Goal: Task Accomplishment & Management: Manage account settings

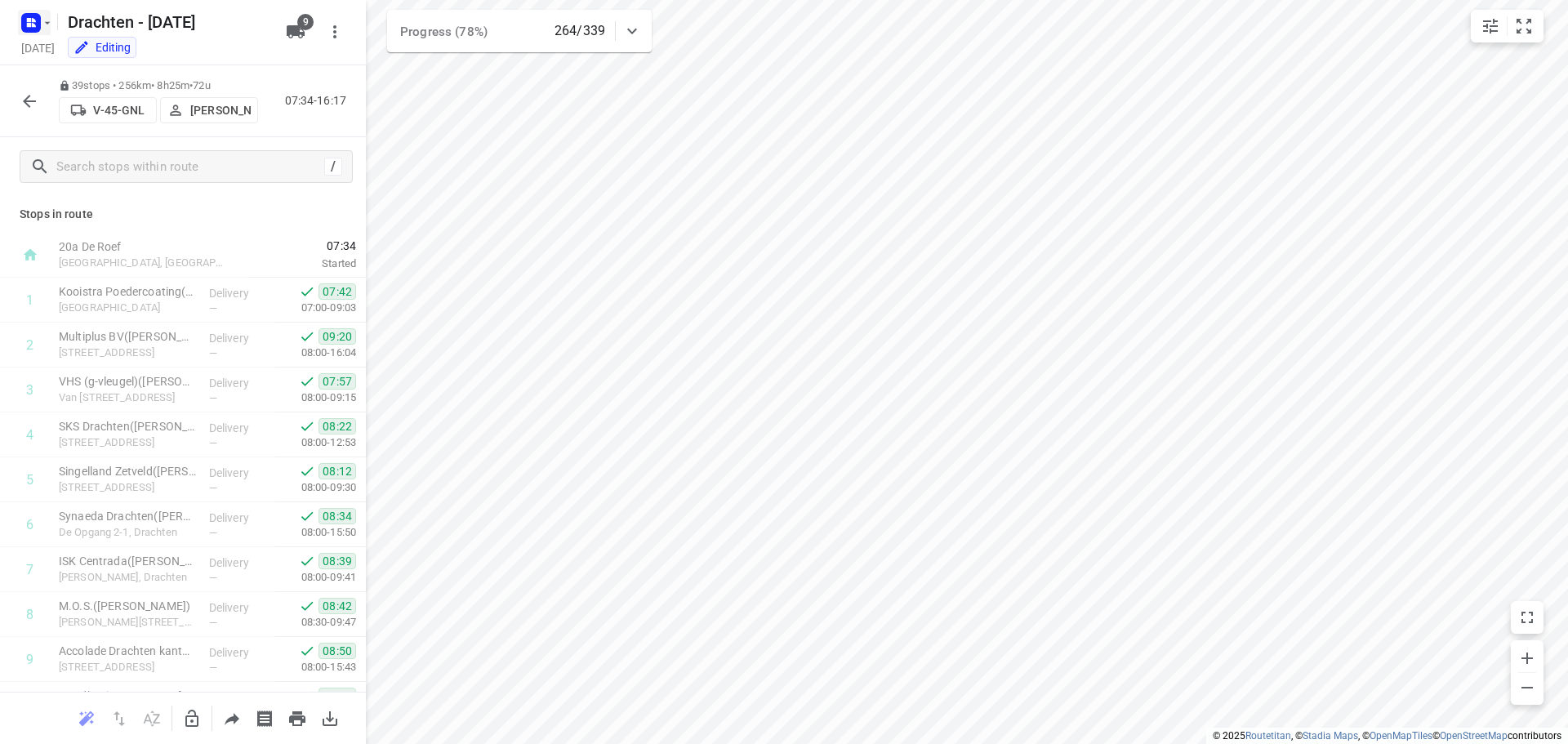
scroll to position [1293, 0]
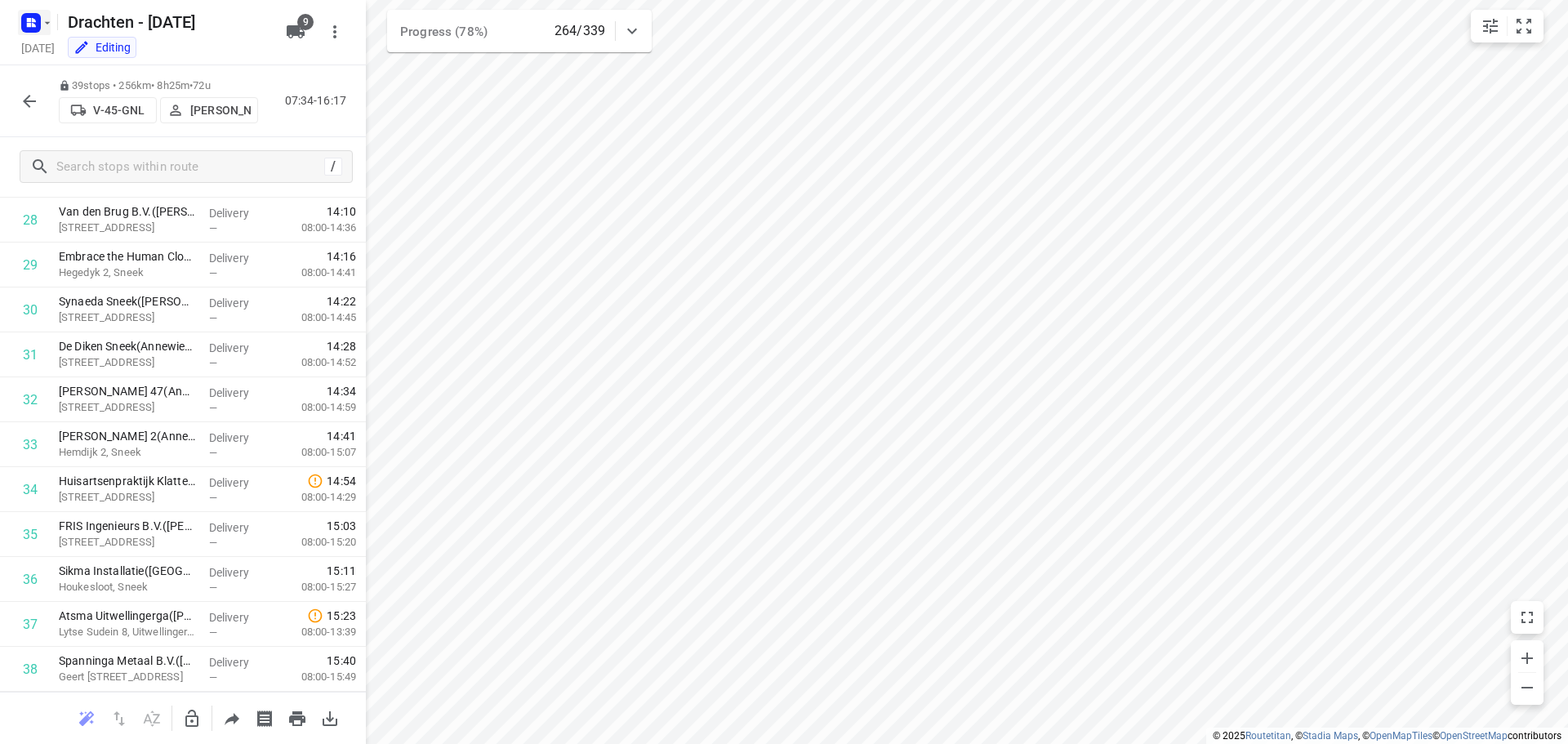
click at [44, 22] on icon "button" at bounding box center [47, 23] width 13 height 13
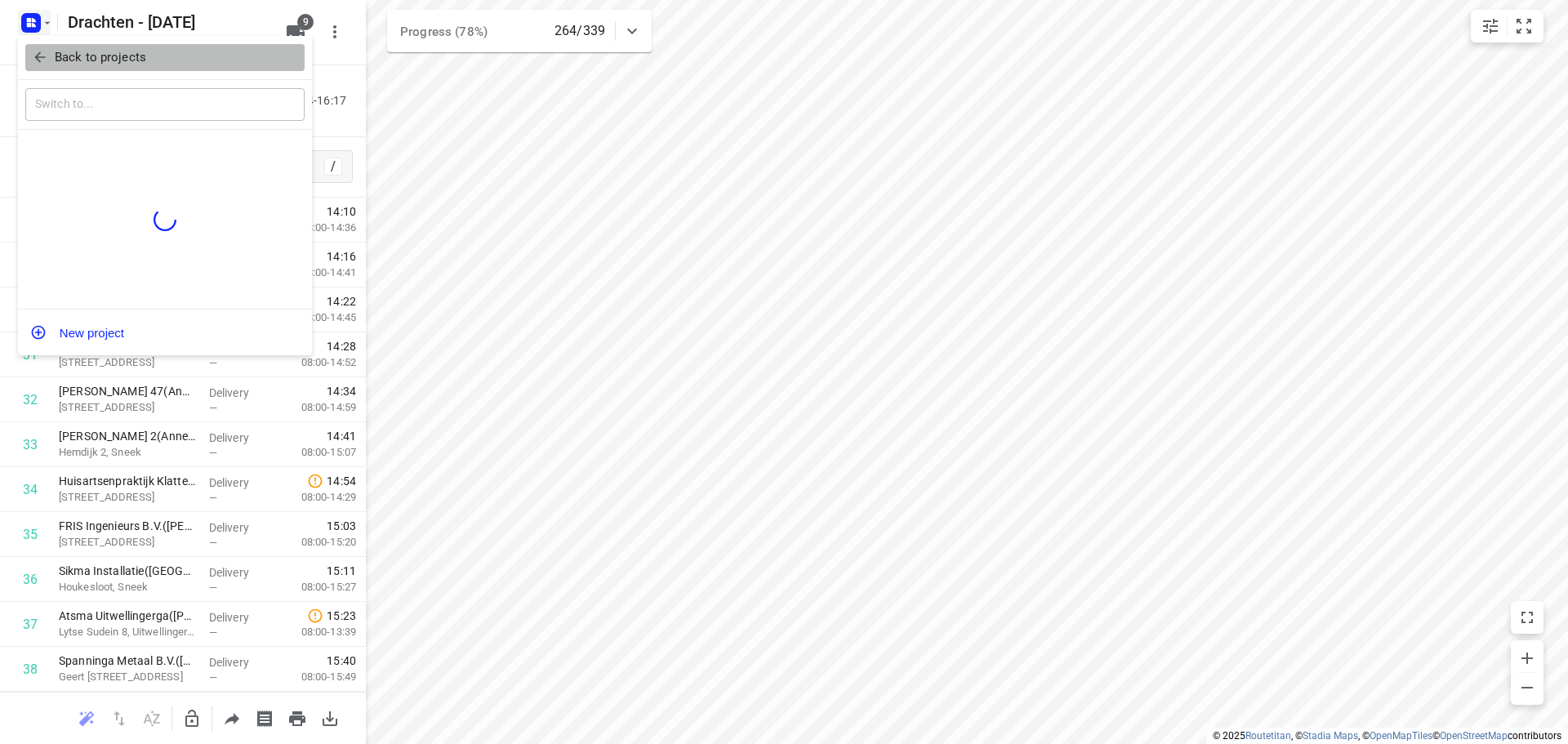
click at [55, 57] on p "Back to projects" at bounding box center [100, 58] width 92 height 19
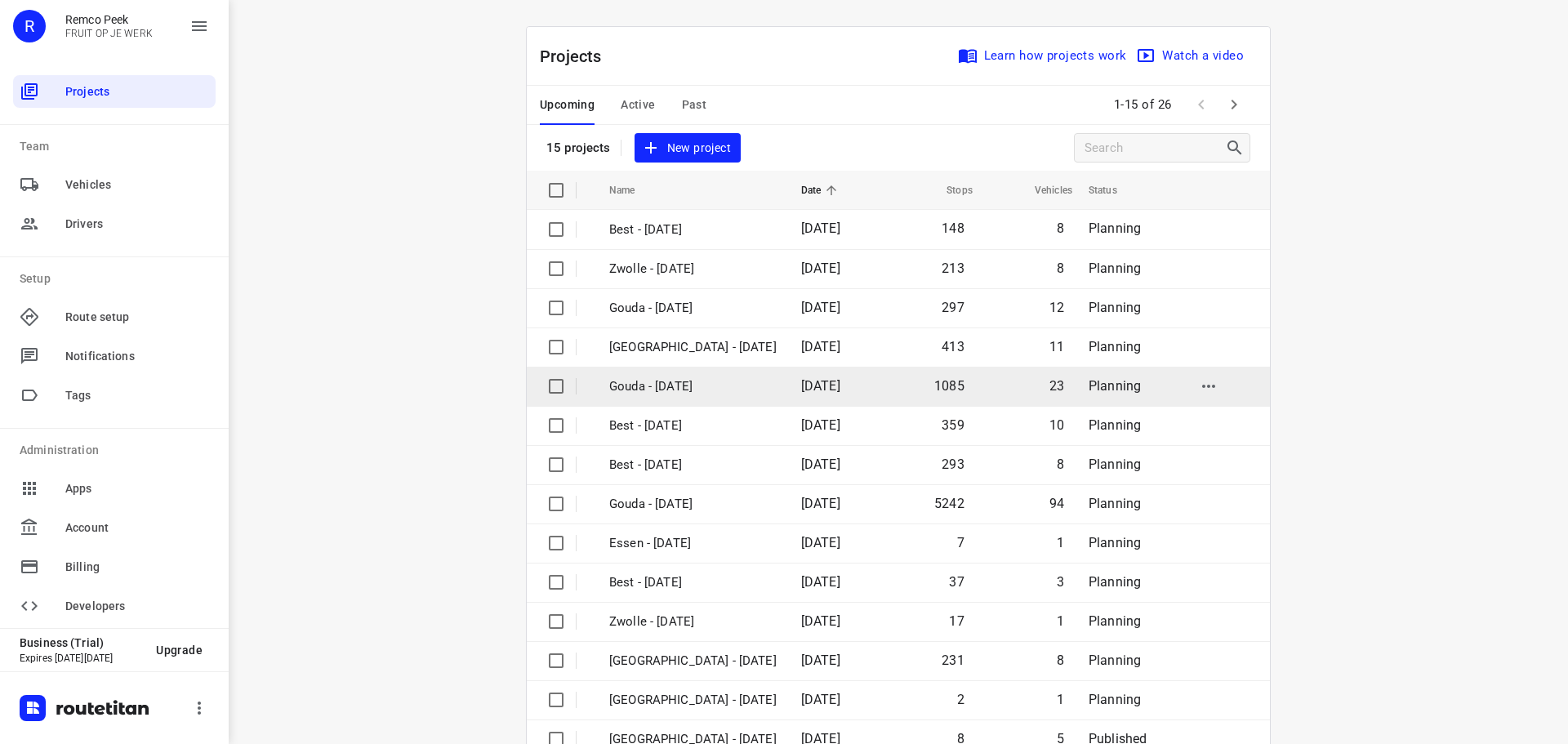
click at [686, 392] on p "Gouda - [DATE]" at bounding box center [693, 387] width 167 height 19
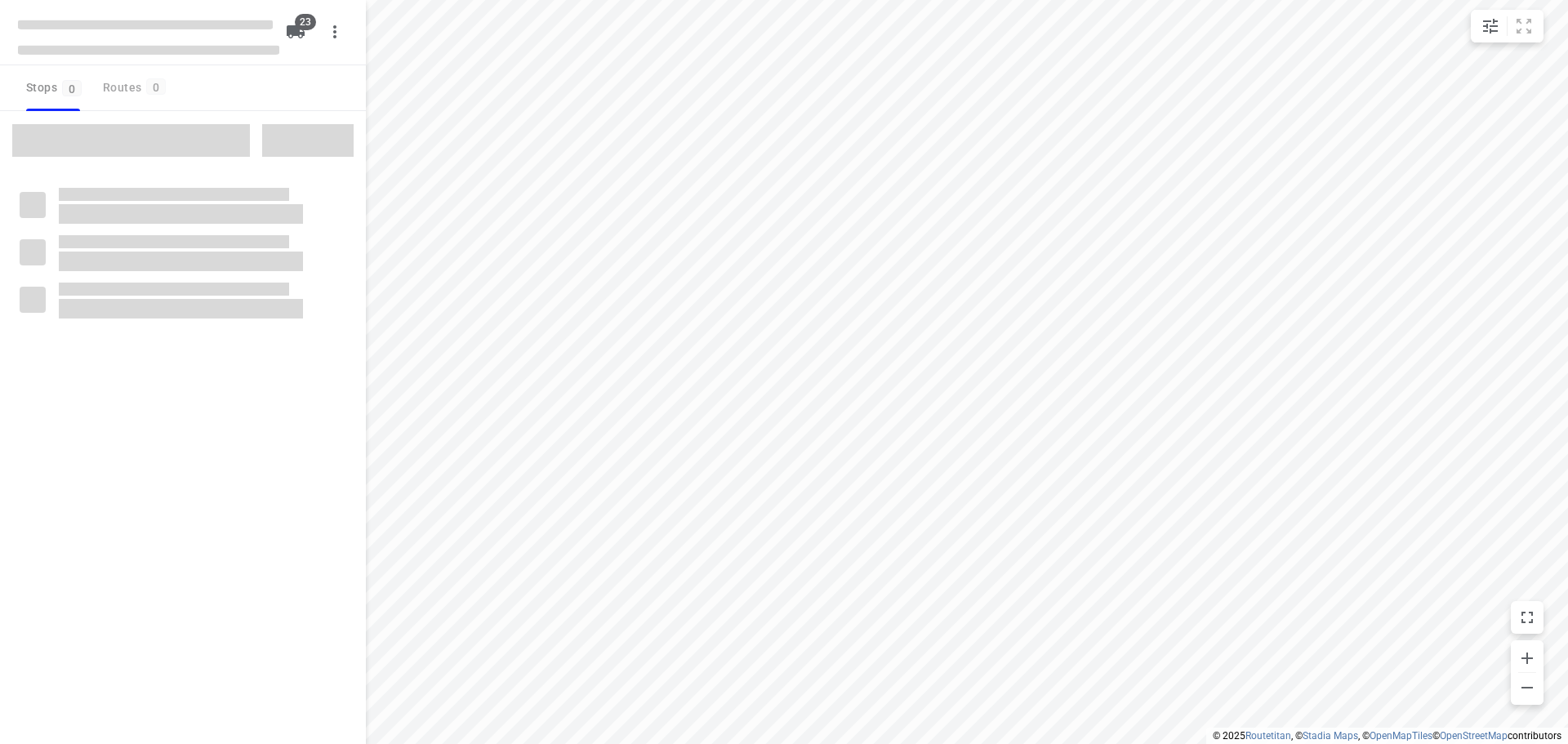
checkbox input "true"
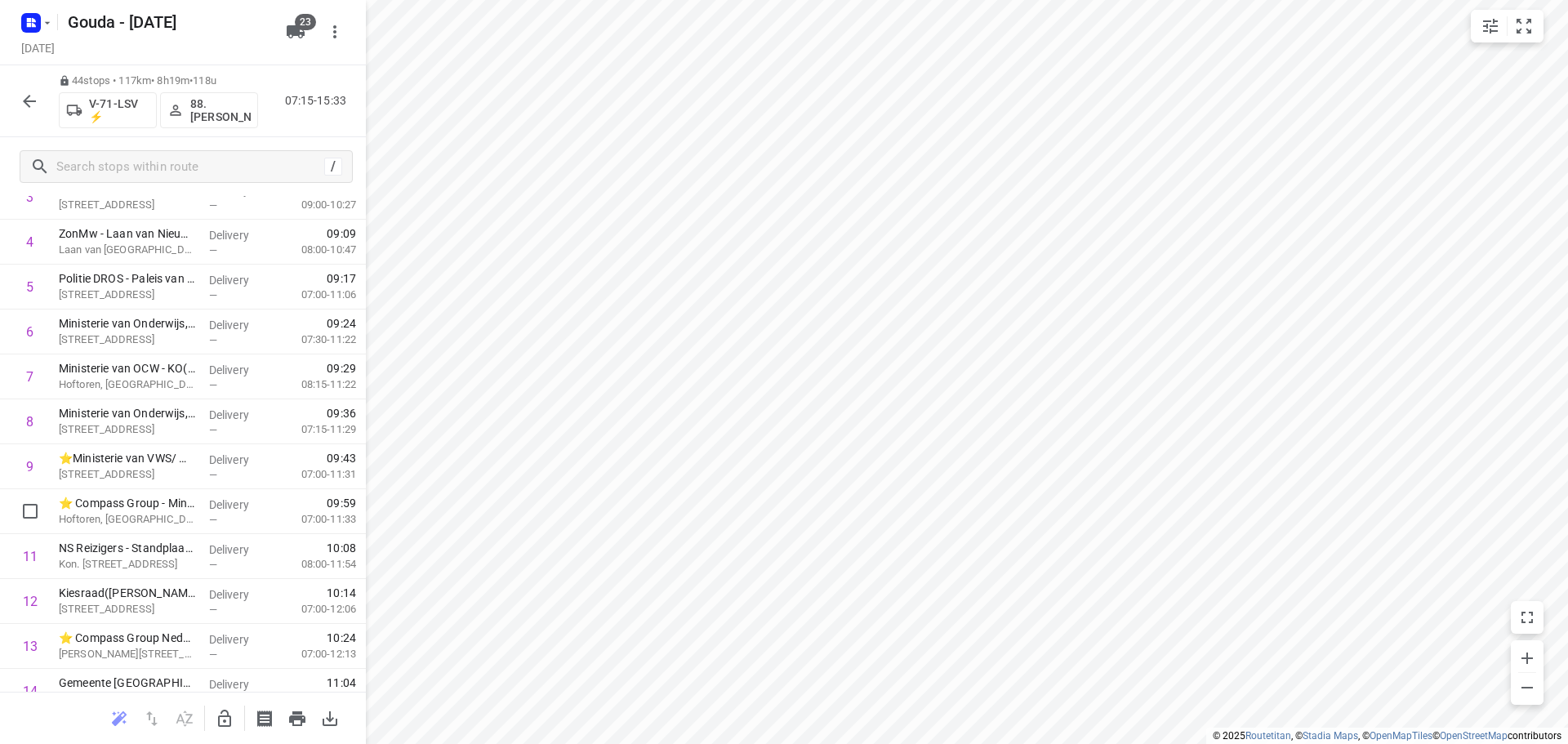
scroll to position [490, 0]
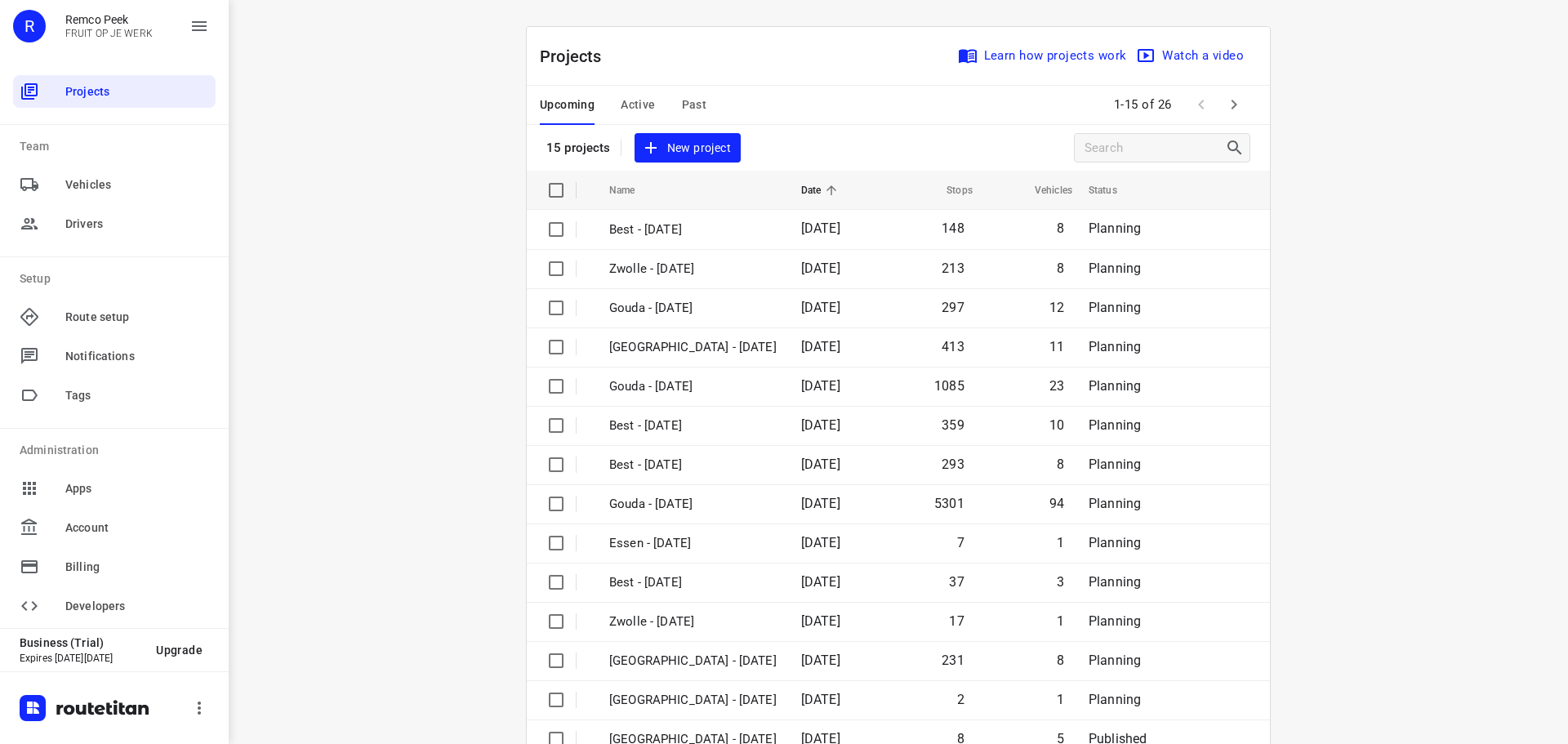
click at [640, 104] on span "Active" at bounding box center [638, 105] width 35 height 21
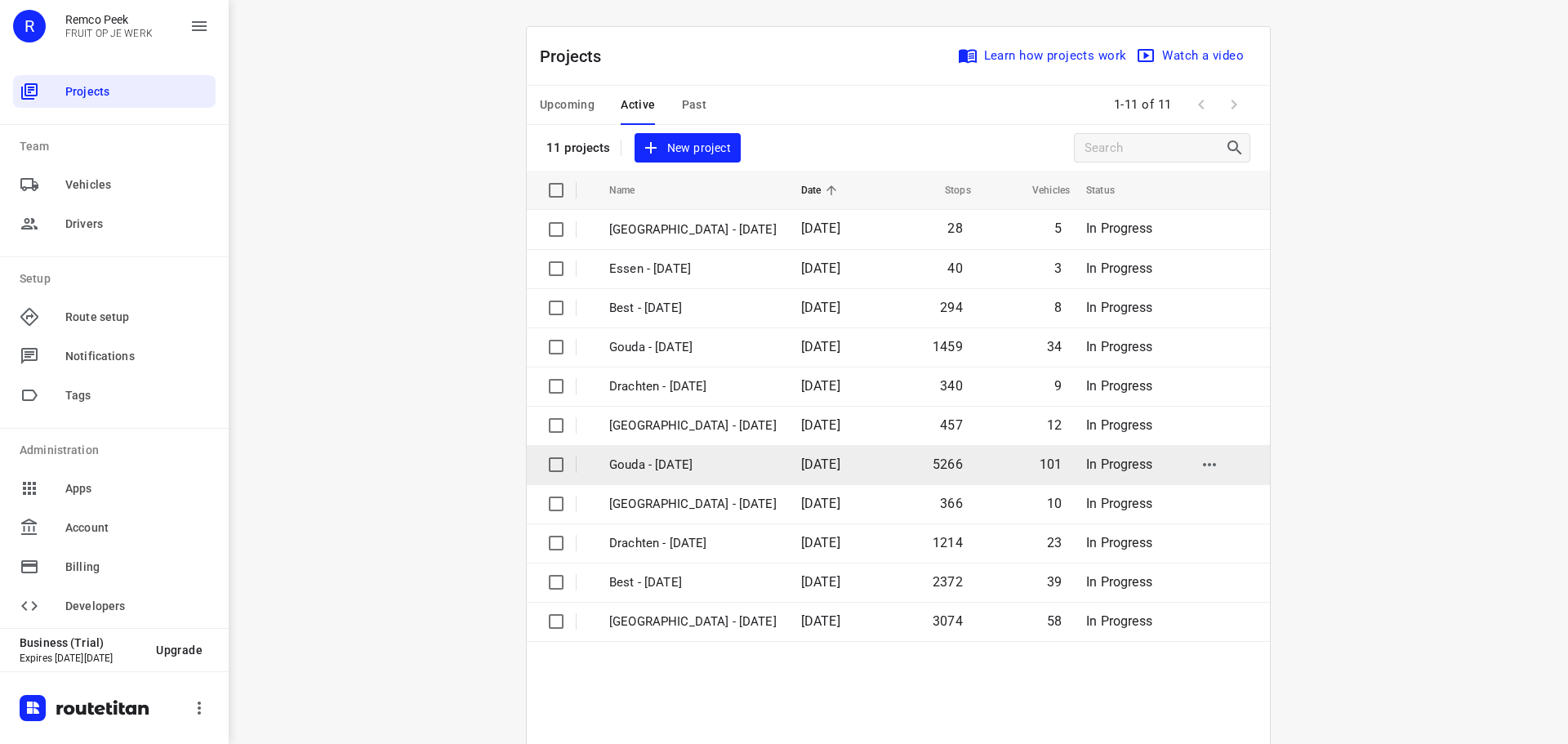
click at [651, 470] on p "Gouda - [DATE]" at bounding box center [693, 465] width 167 height 19
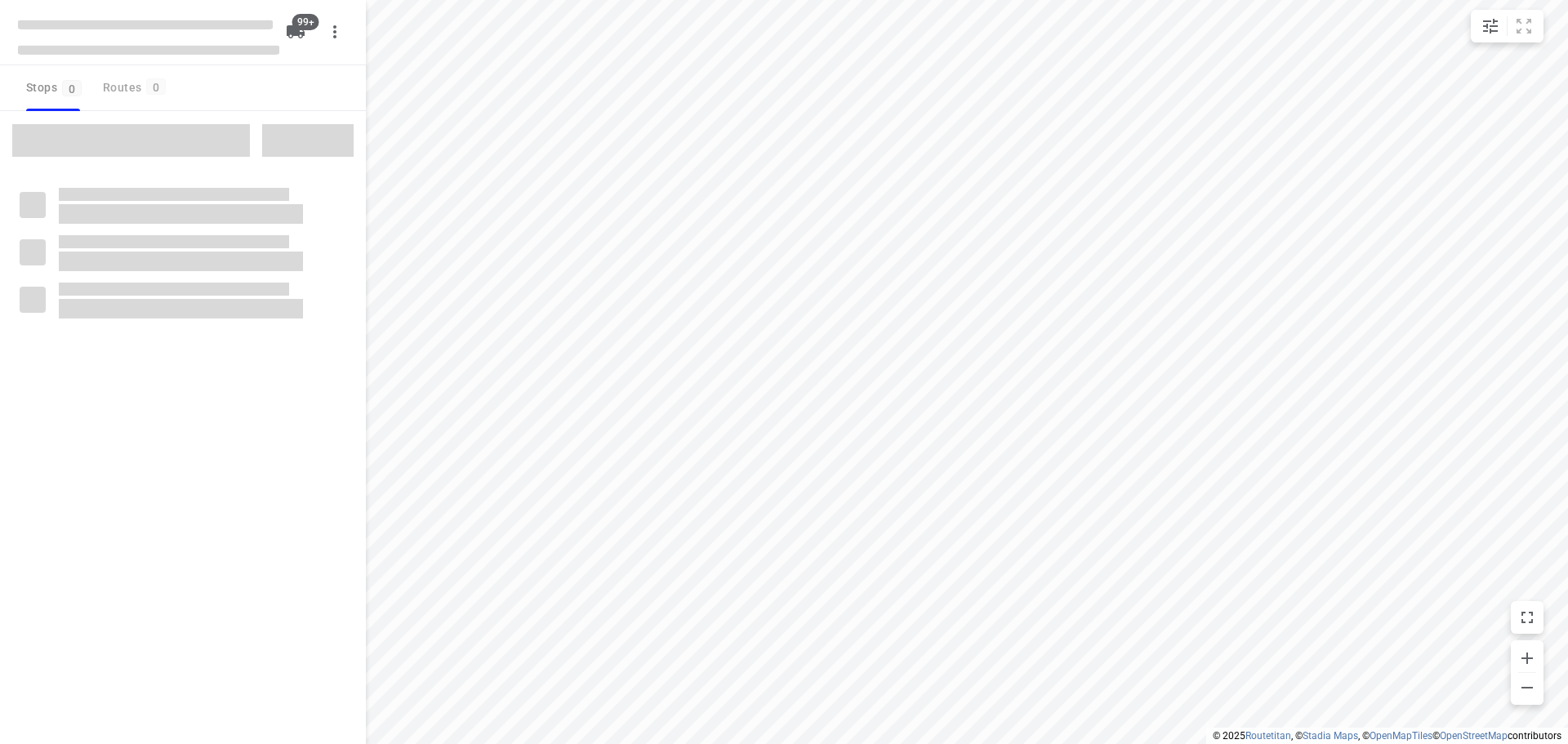
checkbox input "true"
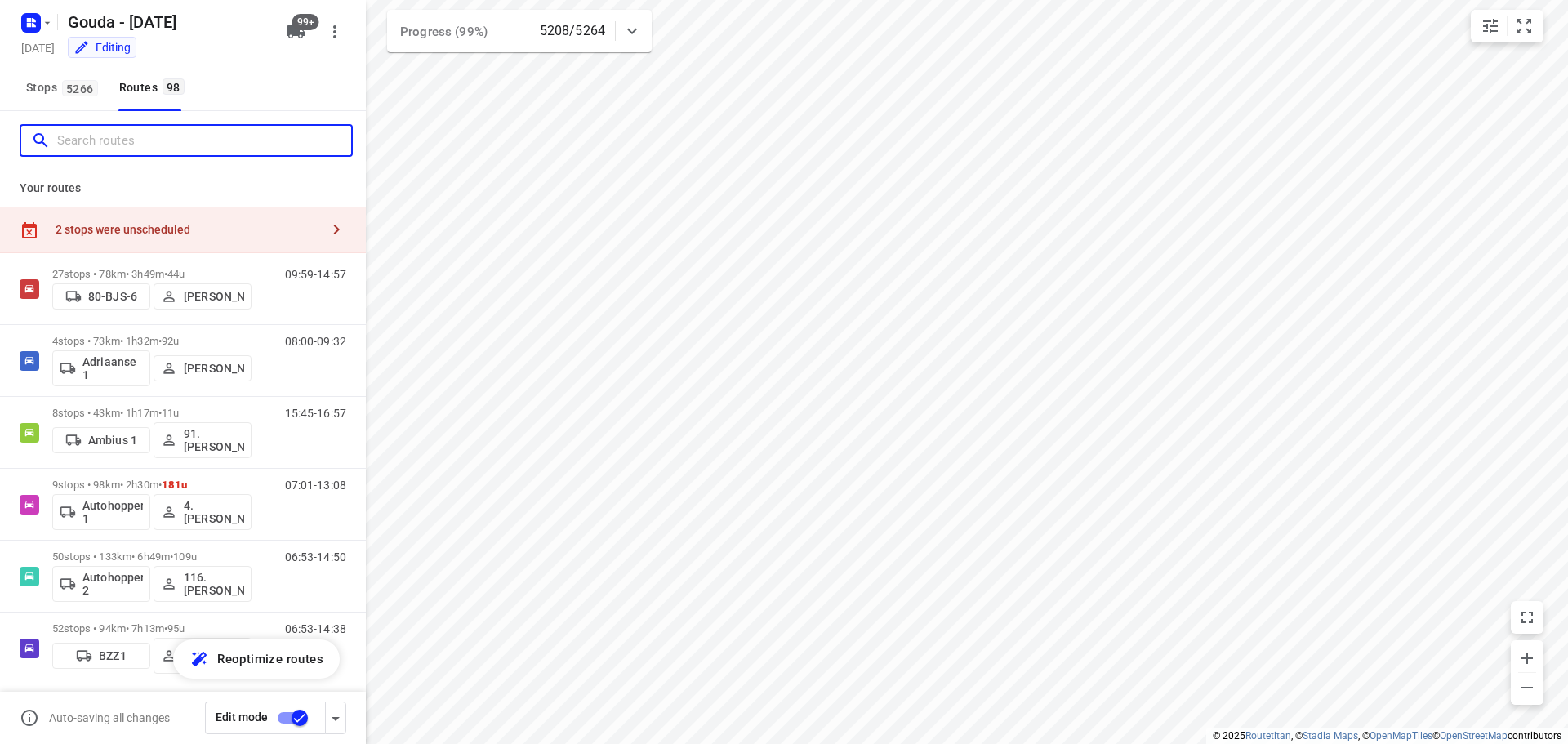
click at [152, 131] on input "Search routes" at bounding box center [204, 140] width 294 height 25
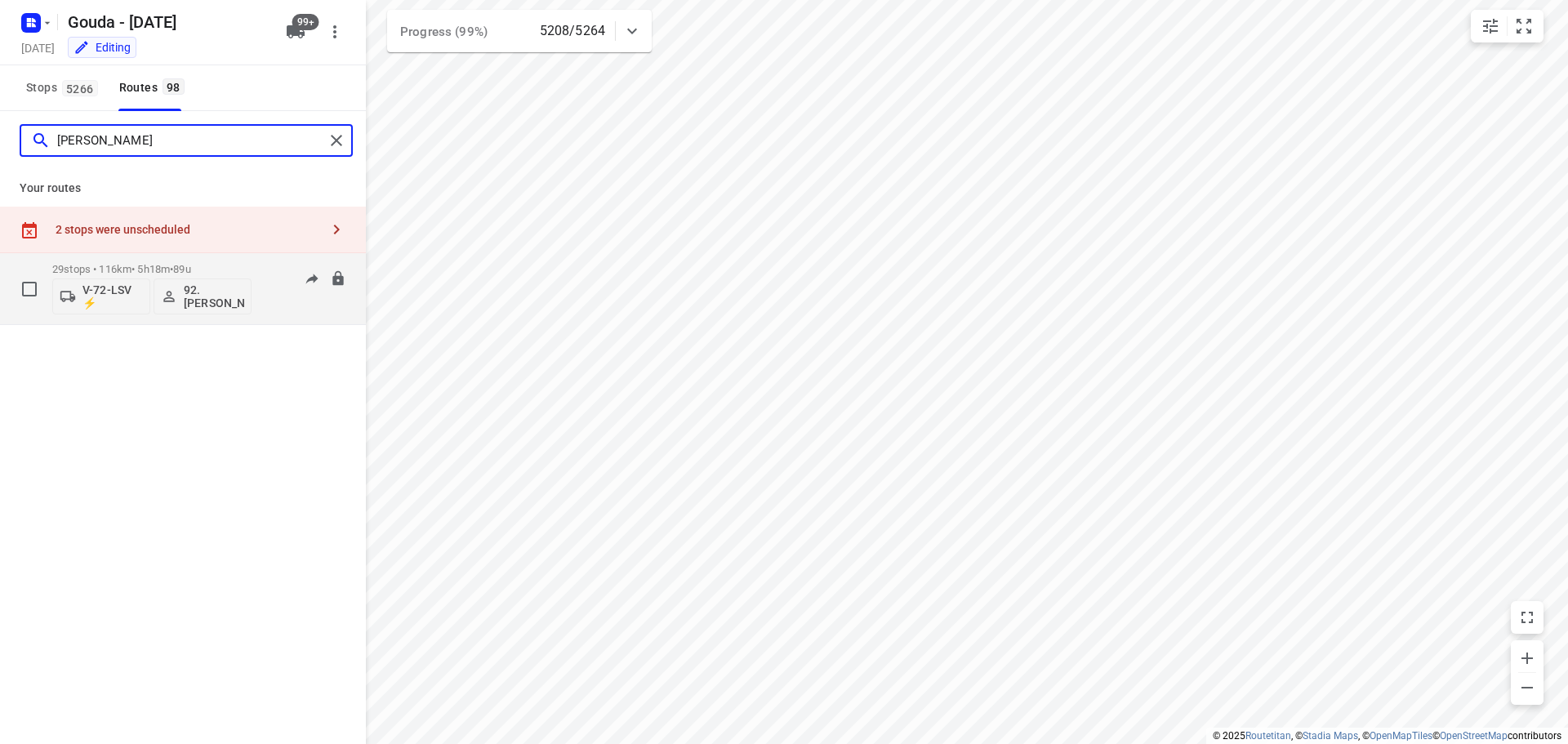
type input "Lars"
click at [113, 265] on p "29 stops • 116km • 5h18m • 89u" at bounding box center [152, 269] width 199 height 12
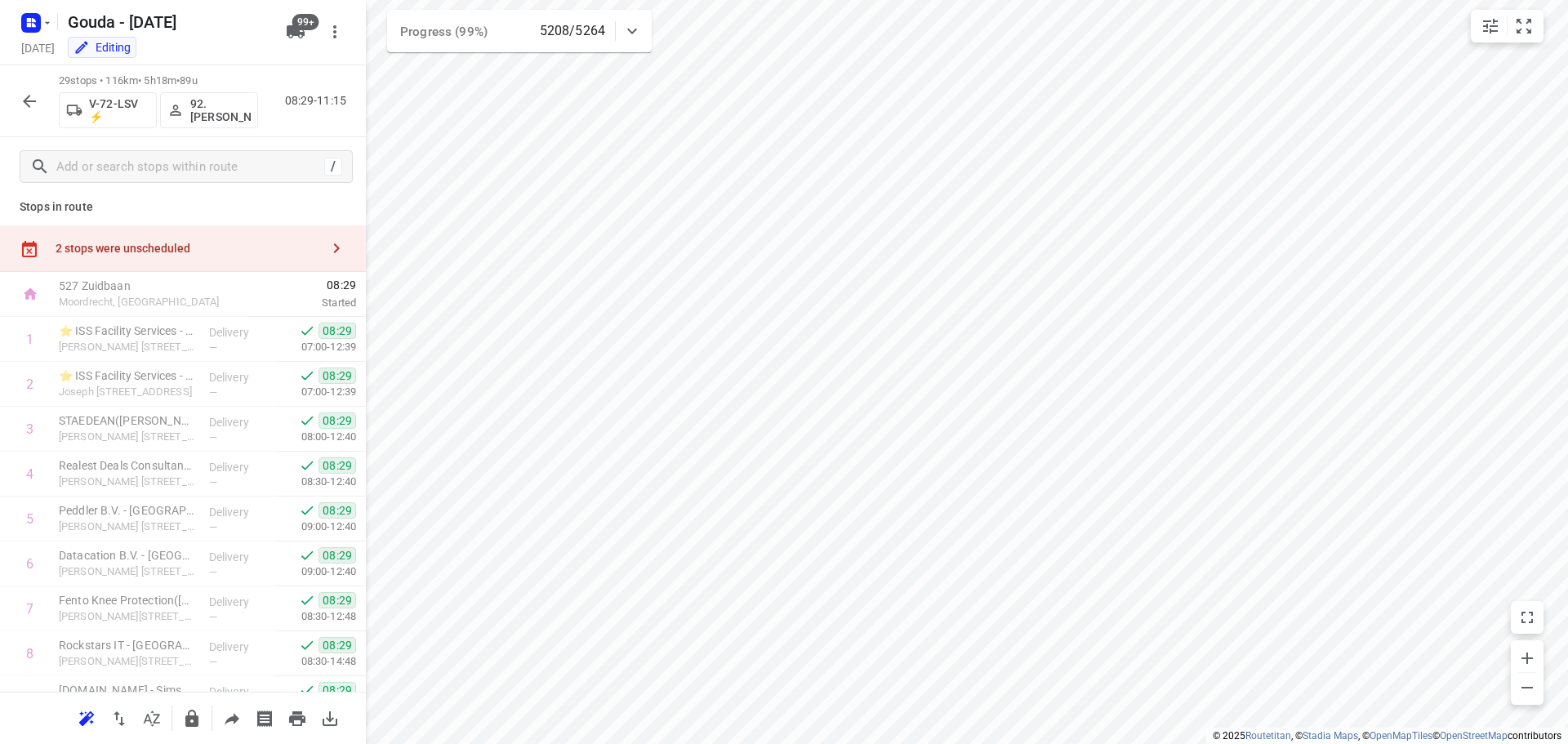
scroll to position [980, 0]
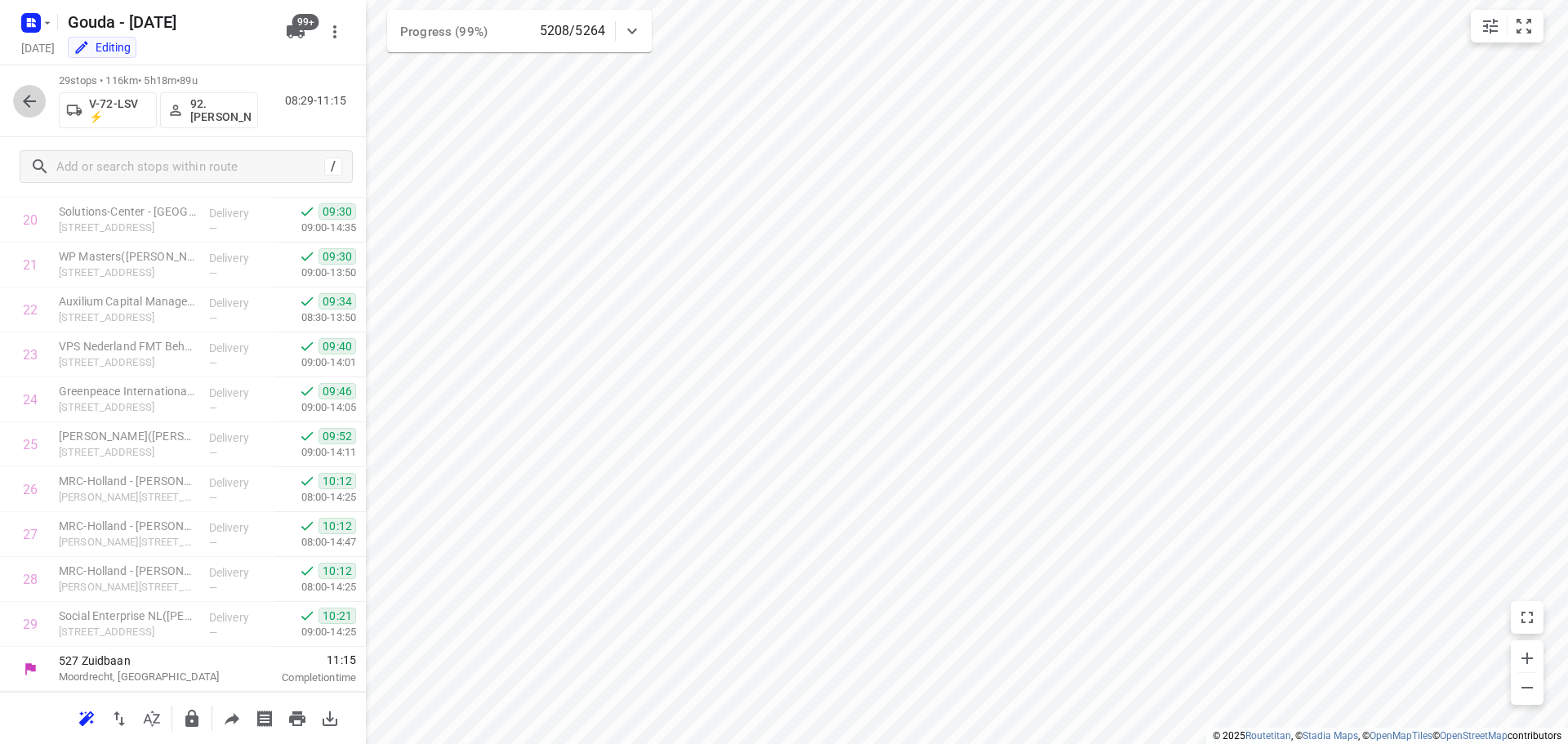
click at [18, 94] on button "button" at bounding box center [29, 101] width 33 height 33
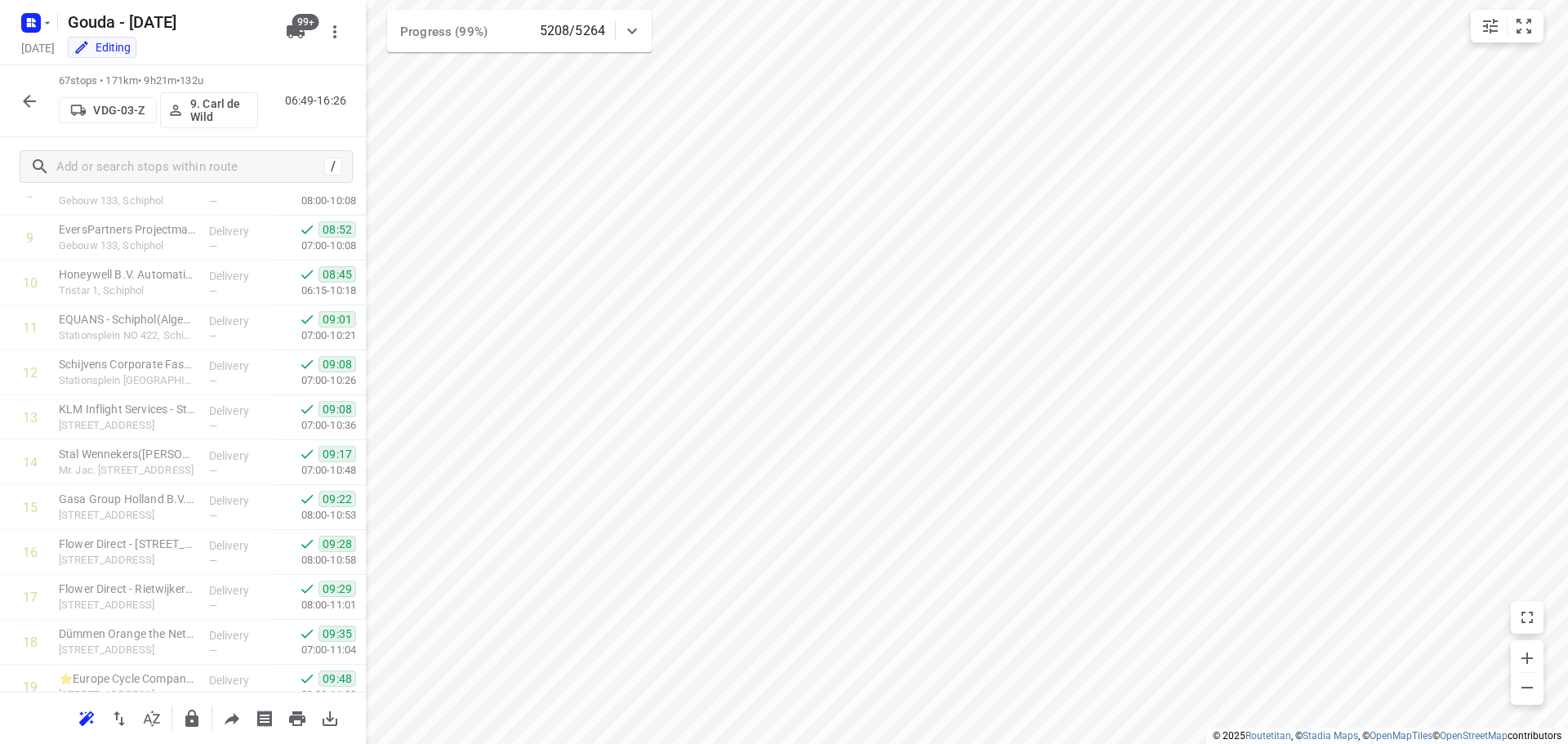
scroll to position [0, 0]
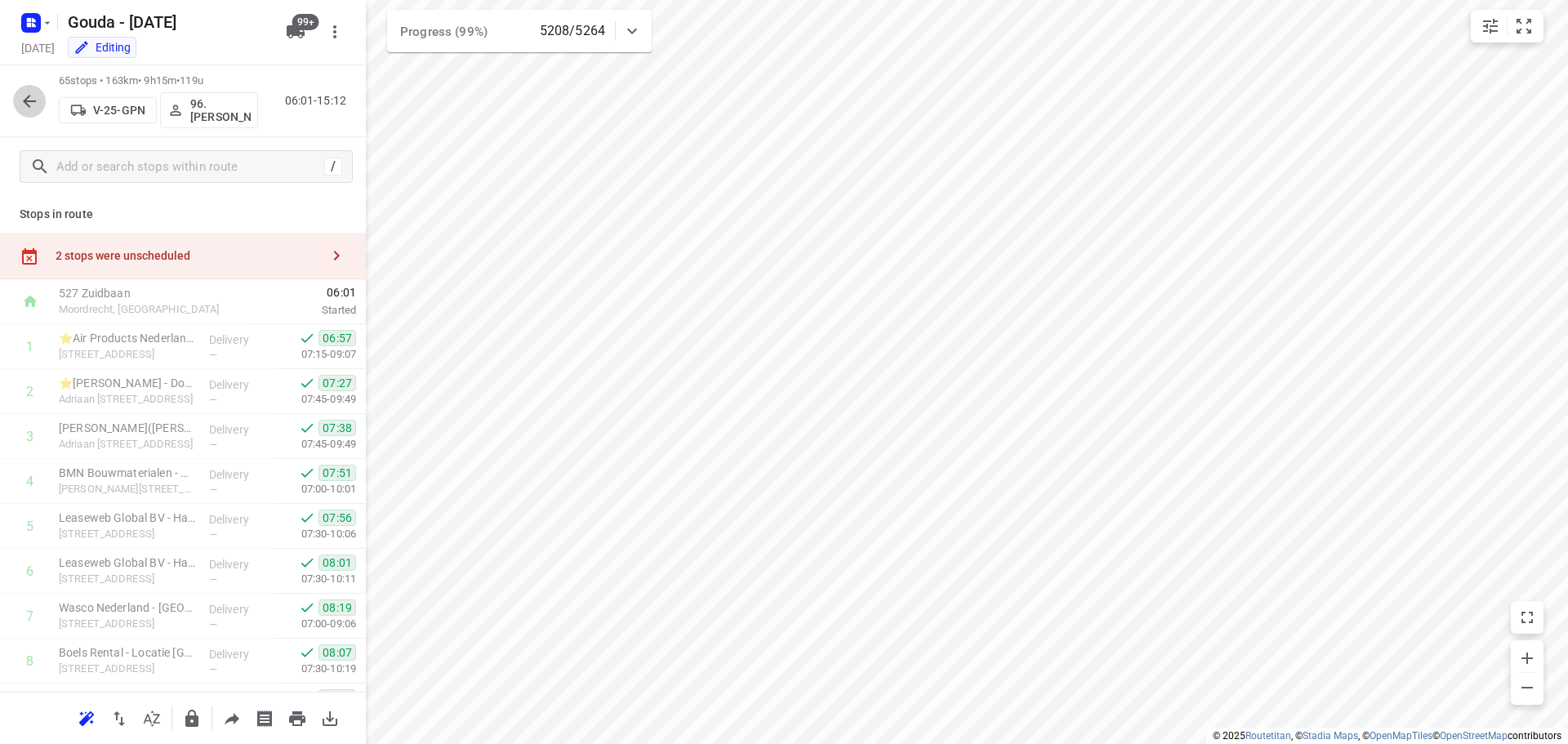
click at [32, 96] on icon "button" at bounding box center [29, 101] width 20 height 20
click at [40, 104] on button "button" at bounding box center [29, 101] width 33 height 33
click at [31, 101] on icon "button" at bounding box center [29, 100] width 13 height 13
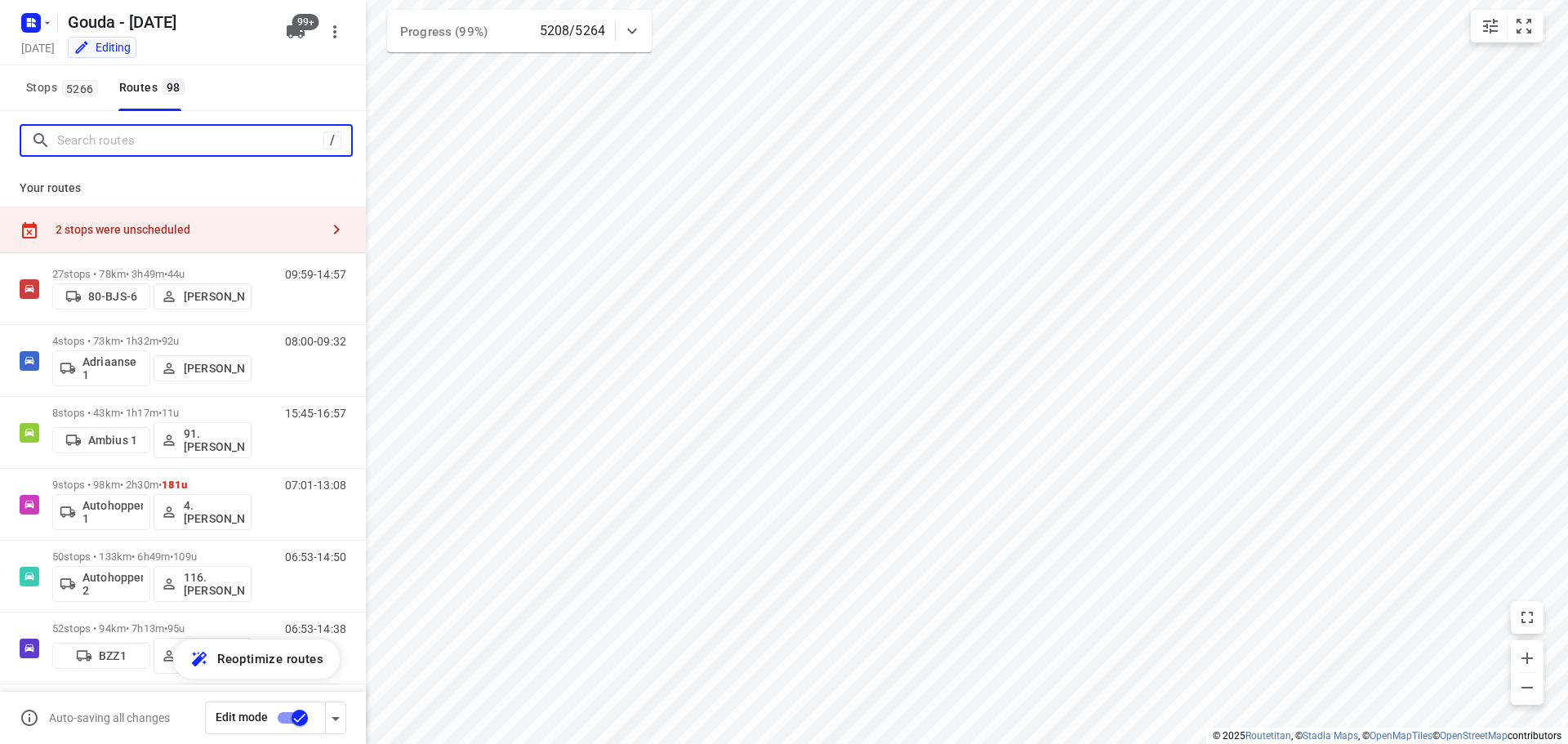
click at [138, 136] on input "Search routes" at bounding box center [190, 140] width 266 height 25
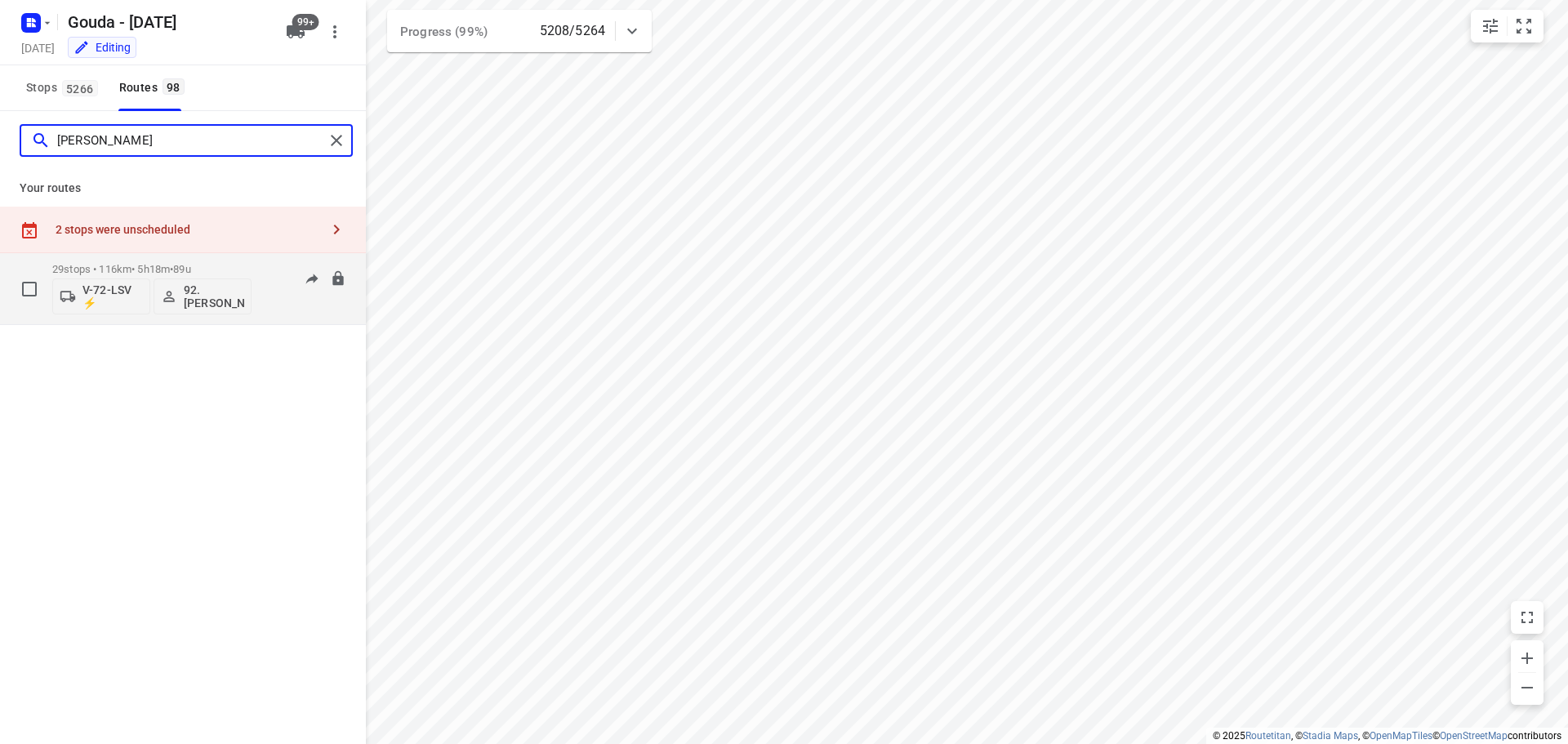
type input "lars"
click at [146, 266] on p "29 stops • 116km • 5h18m • 89u" at bounding box center [152, 269] width 199 height 12
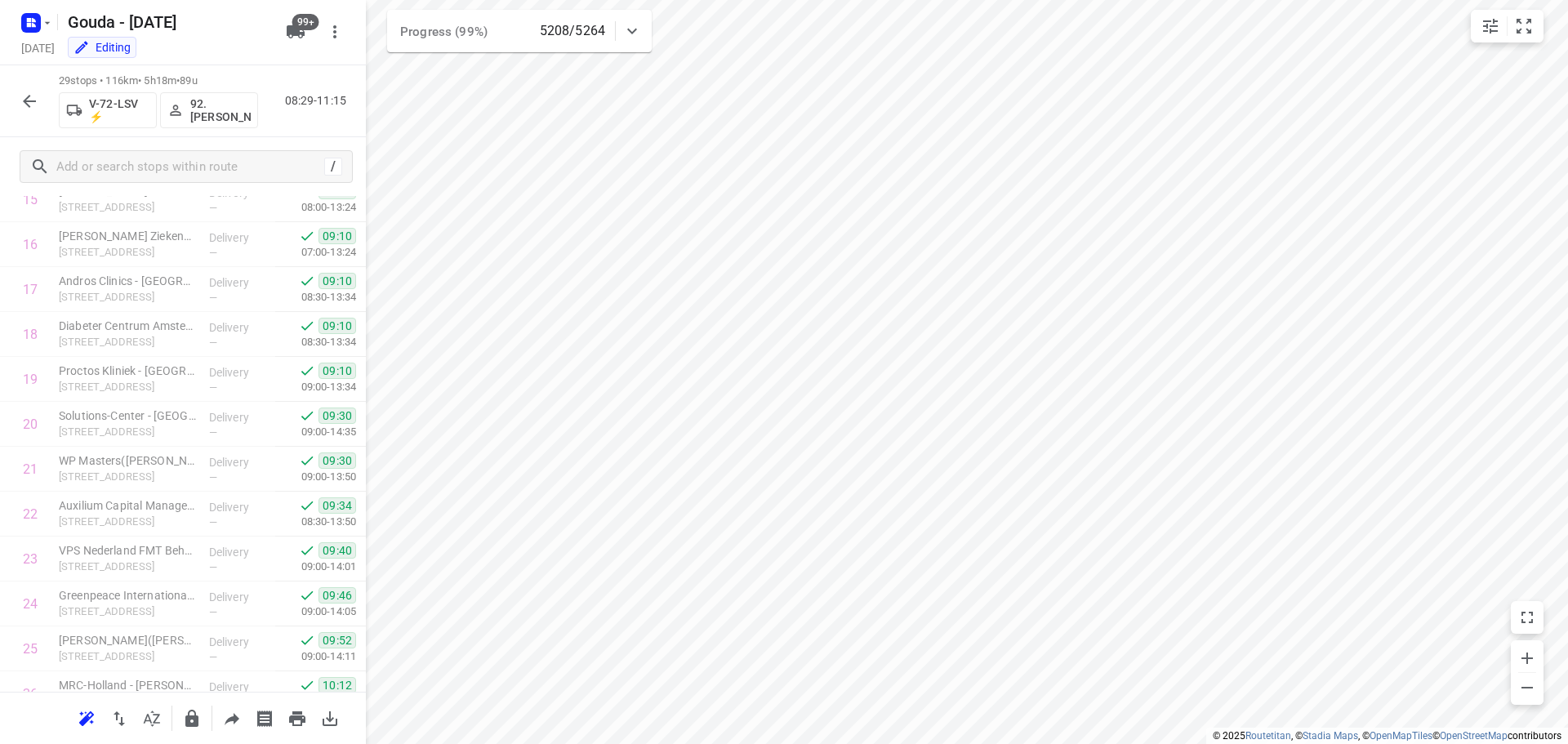
scroll to position [980, 0]
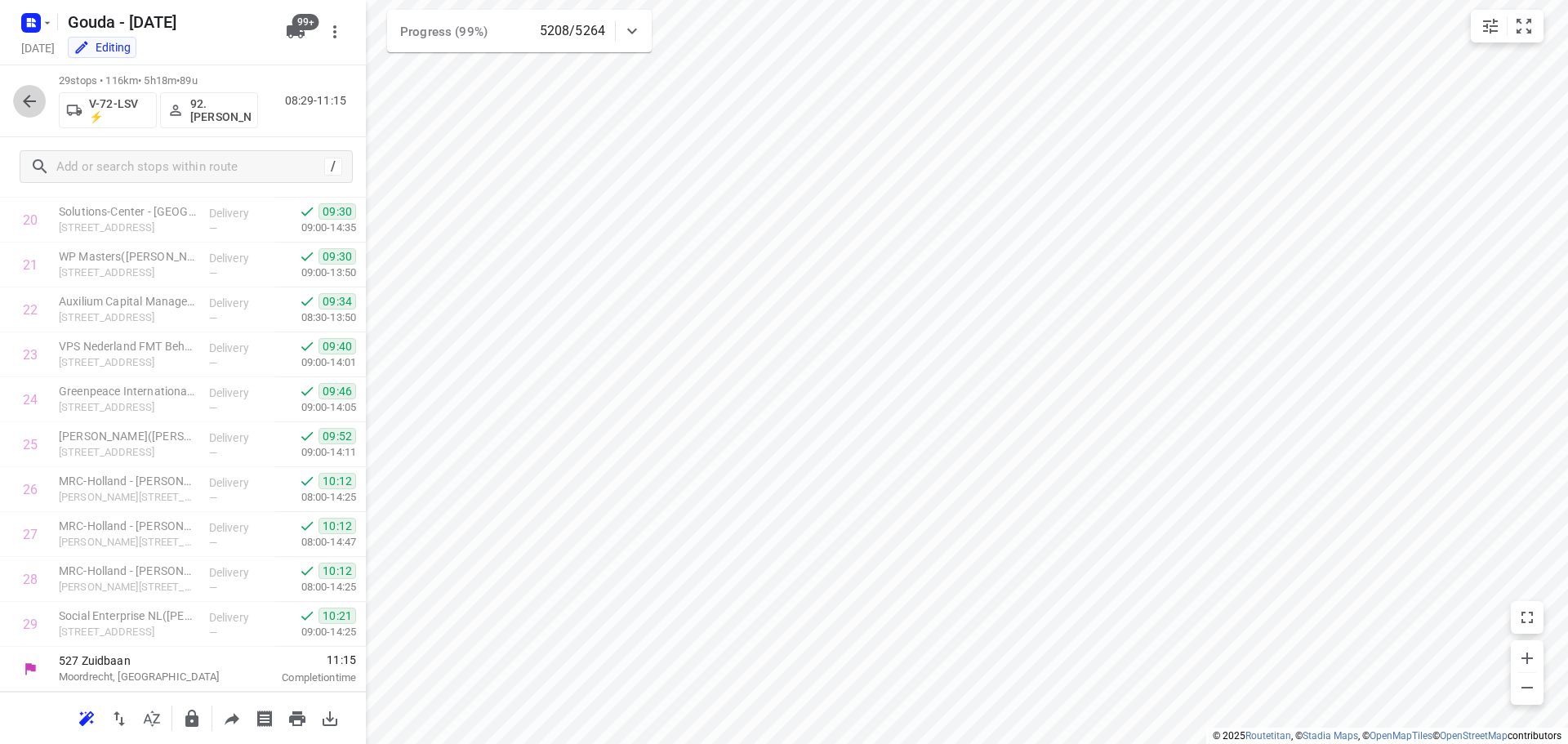
click at [37, 94] on icon "button" at bounding box center [29, 101] width 20 height 20
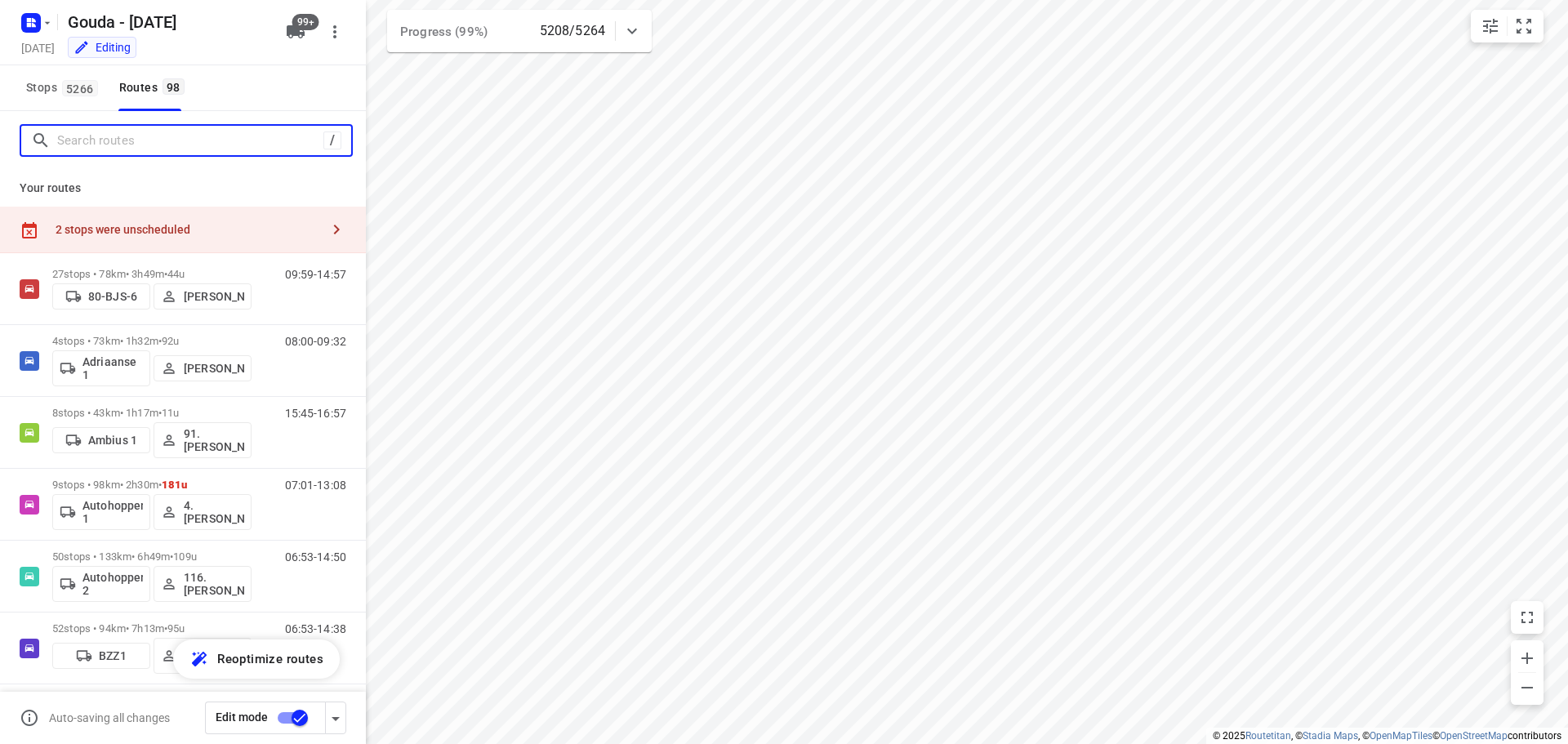
click at [137, 145] on input "Search routes" at bounding box center [190, 140] width 266 height 25
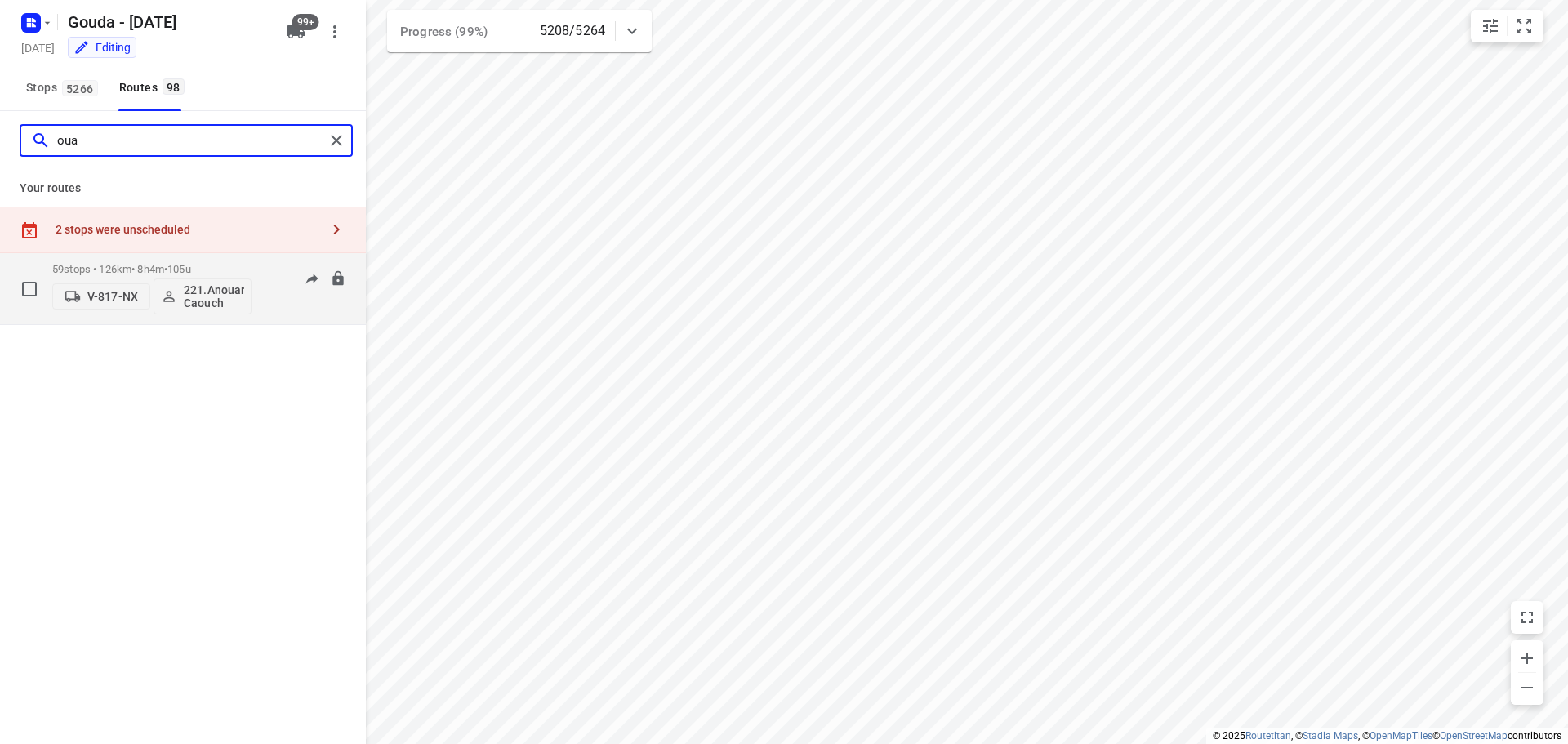
type input "oua"
click at [188, 268] on span "105u" at bounding box center [178, 269] width 23 height 12
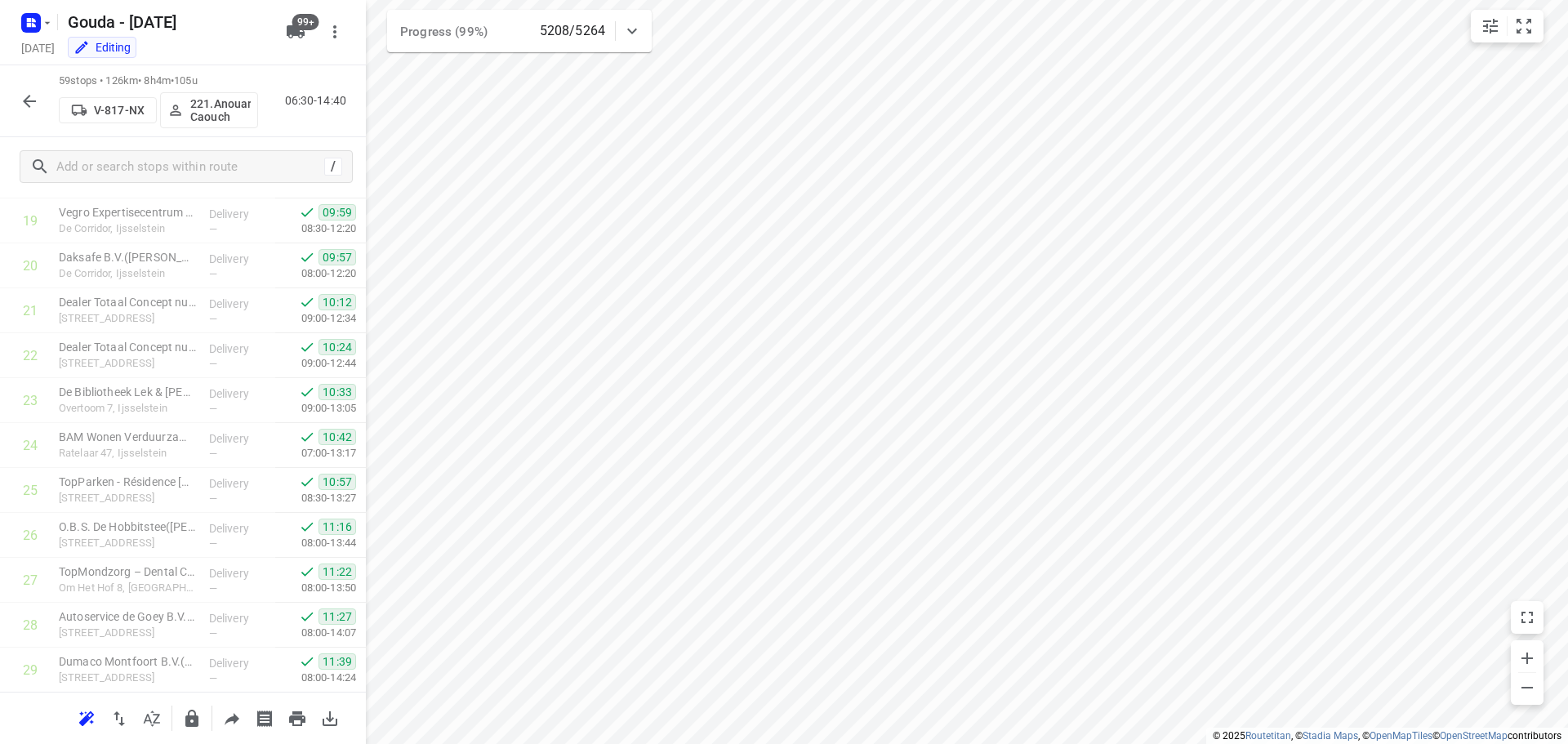
scroll to position [0, 0]
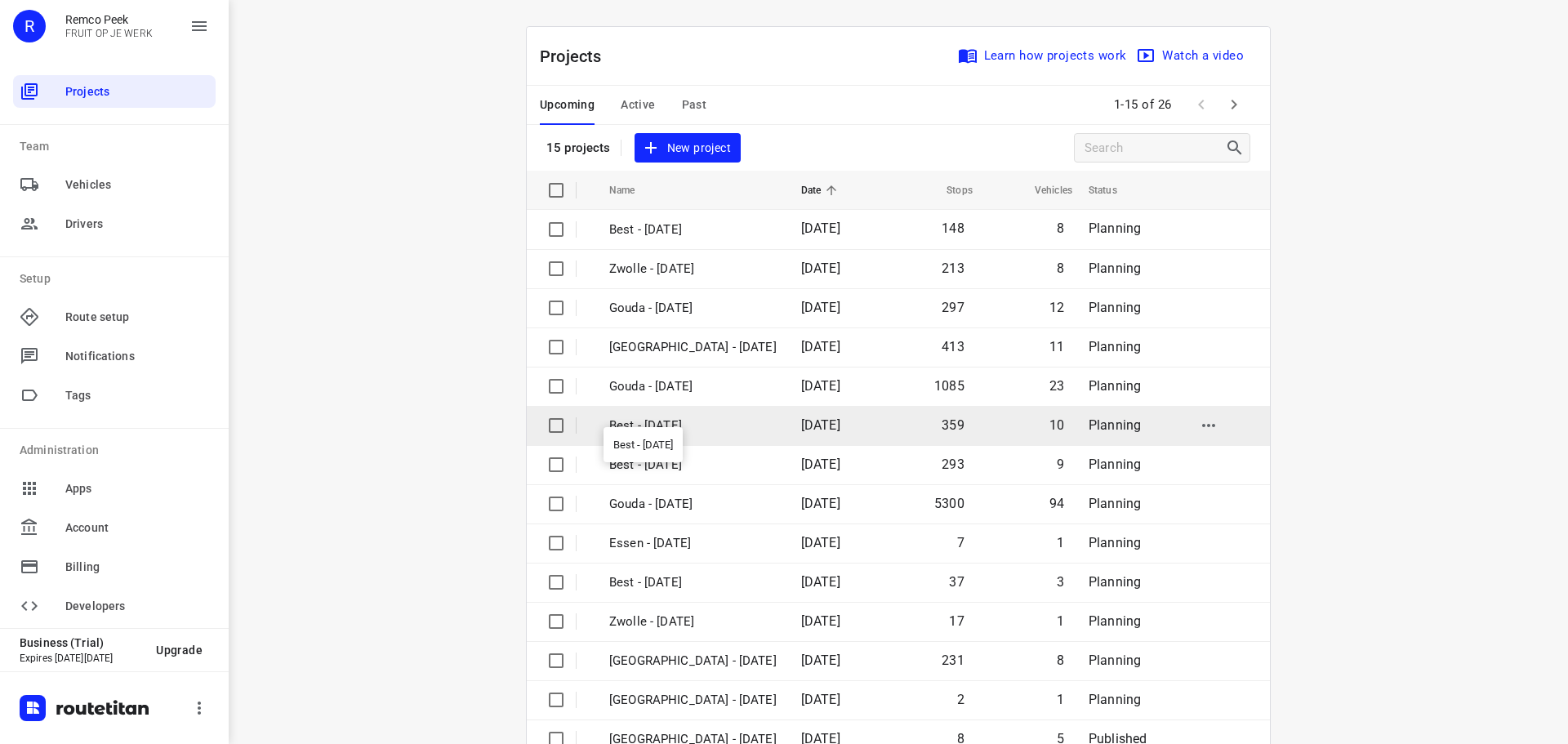
scroll to position [81, 0]
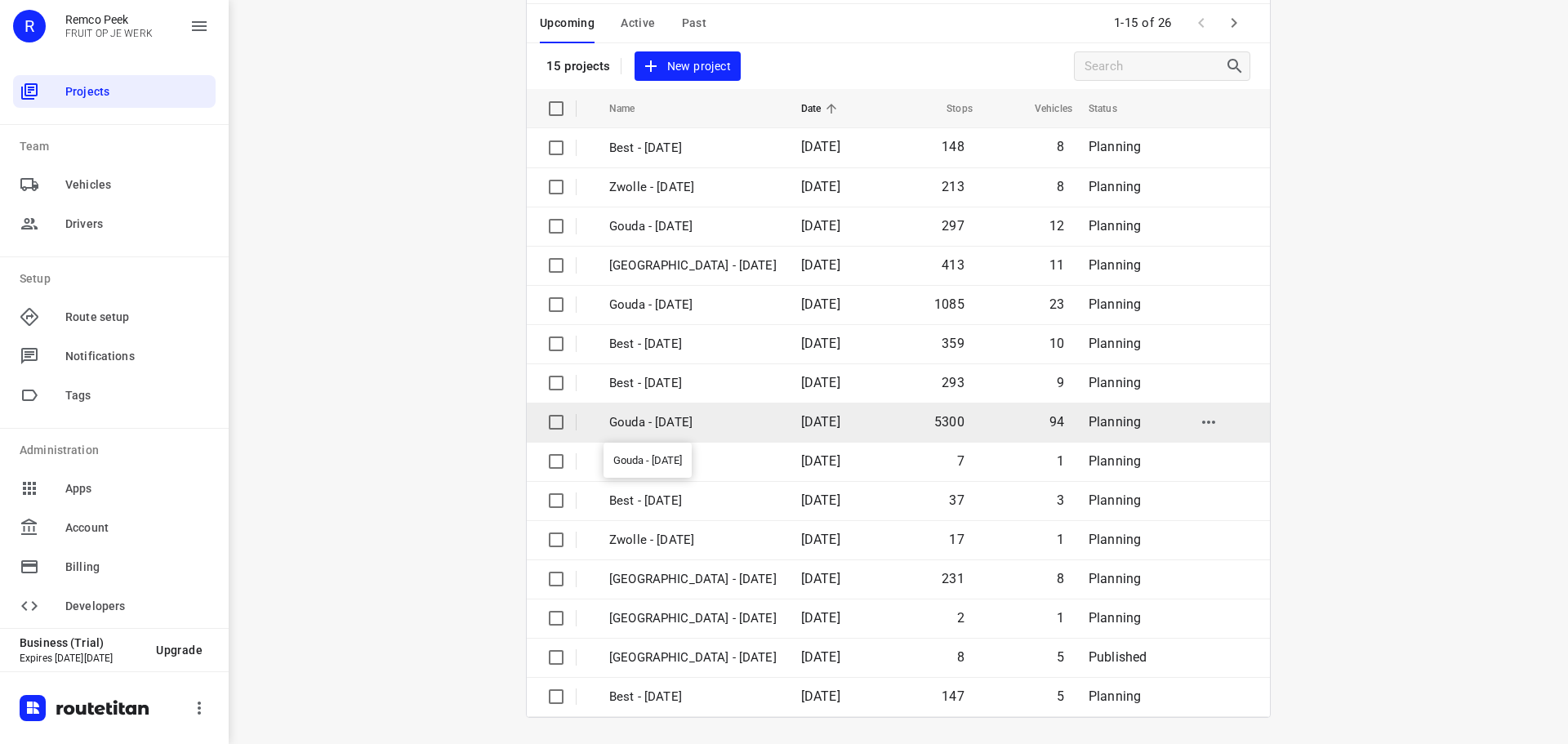
click at [693, 424] on p "Gouda - [DATE]" at bounding box center [693, 423] width 167 height 19
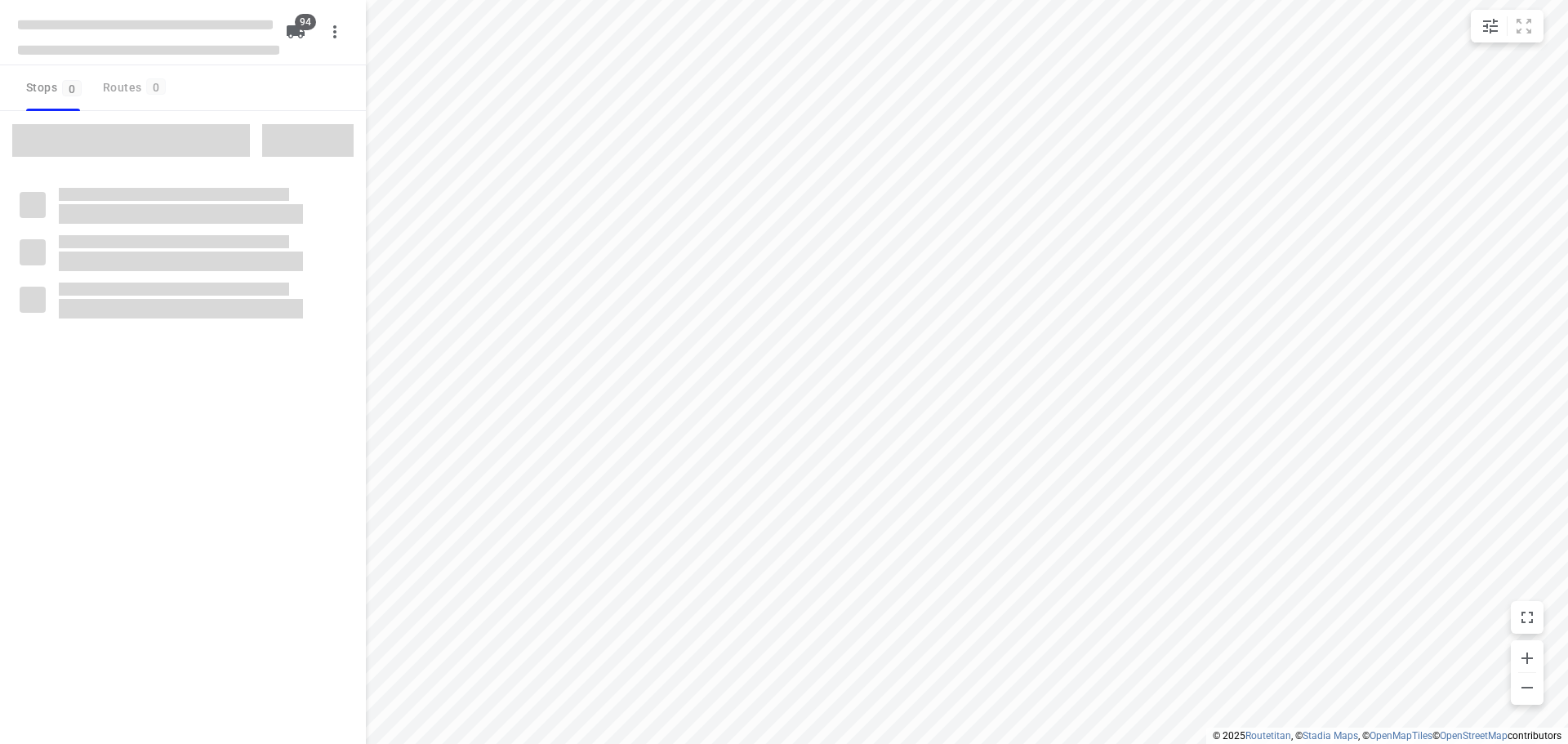
checkbox input "true"
